Goal: Information Seeking & Learning: Learn about a topic

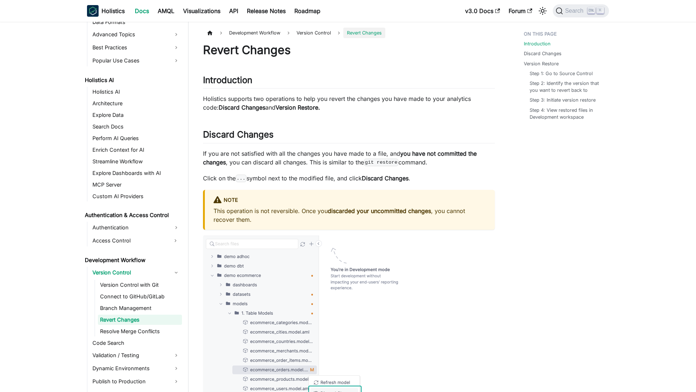
scroll to position [328, 0]
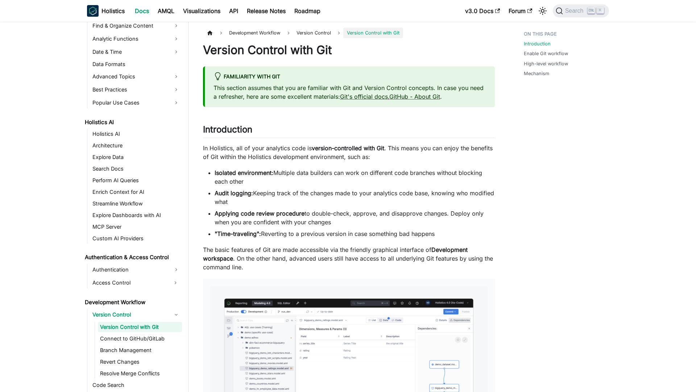
scroll to position [293, 0]
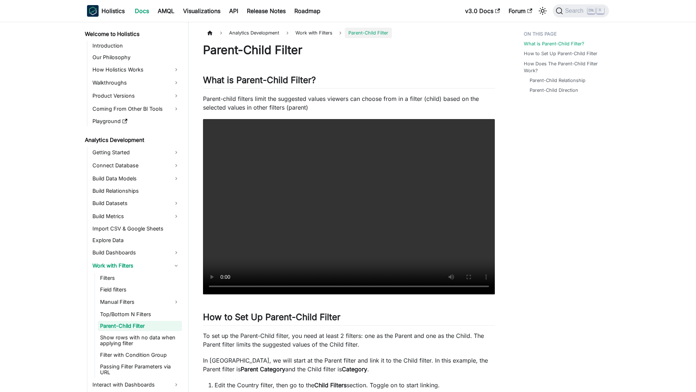
scroll to position [13, 0]
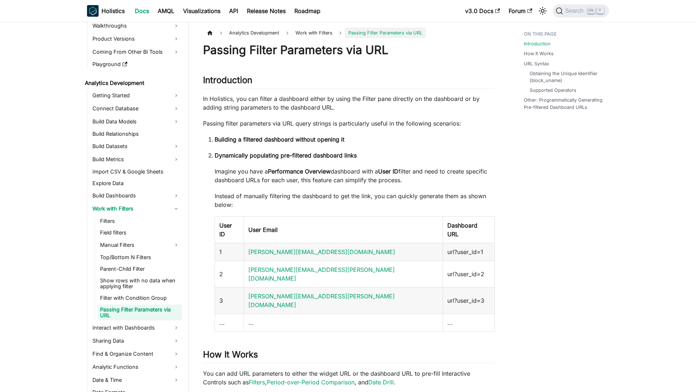
scroll to position [59, 0]
